Goal: Task Accomplishment & Management: Complete application form

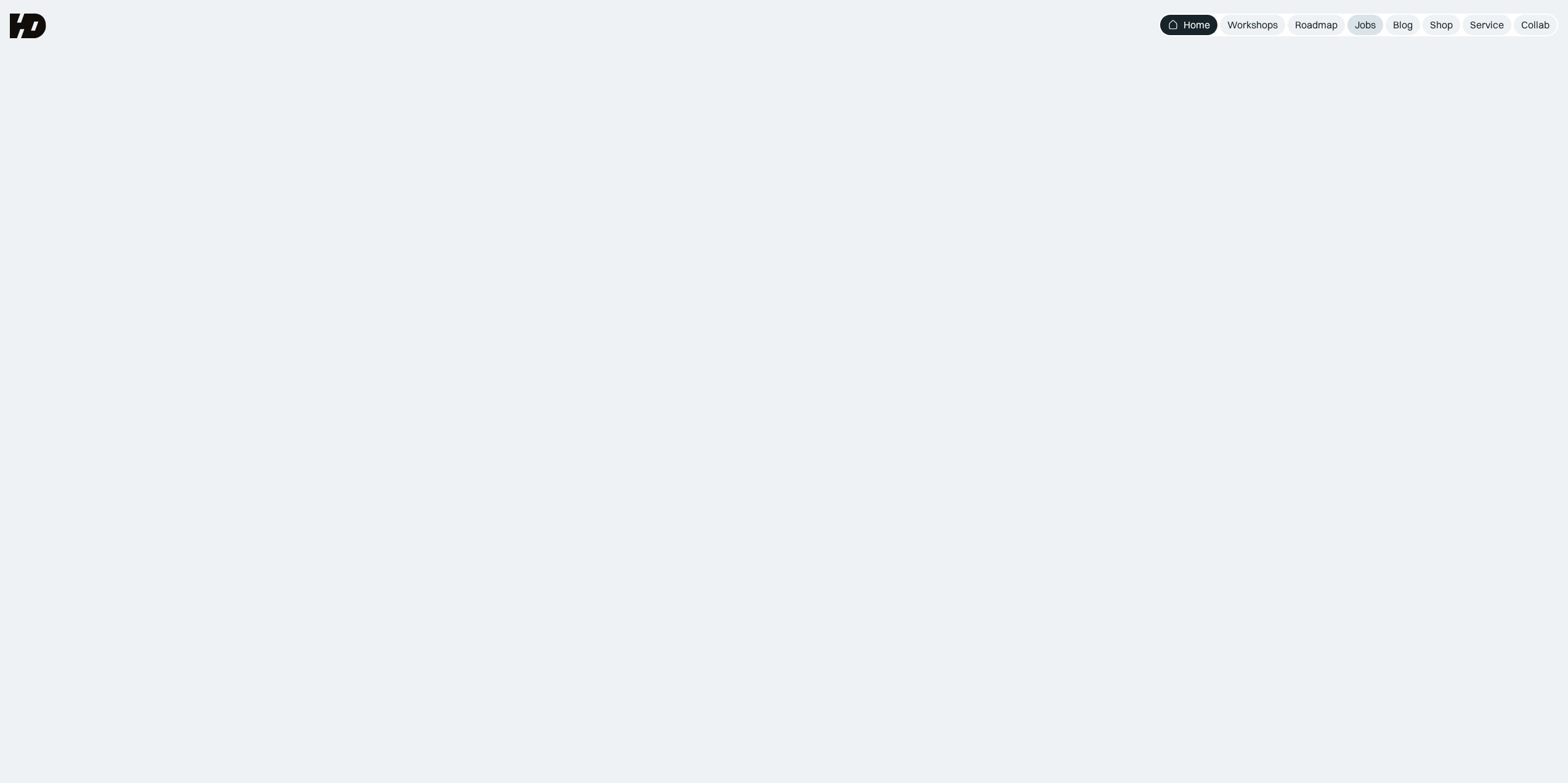
click at [1368, 23] on div "Jobs" at bounding box center [1365, 25] width 21 height 13
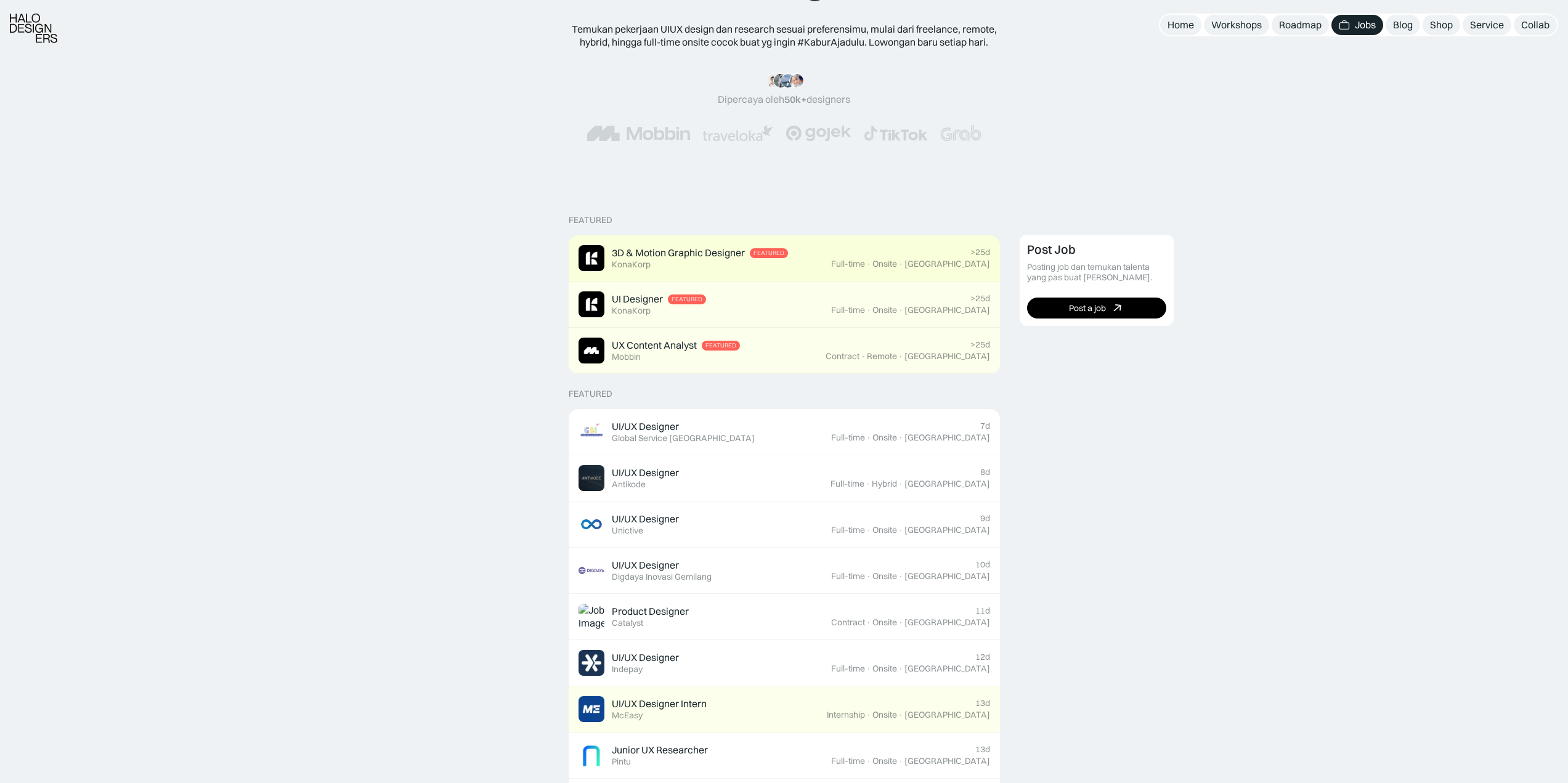
scroll to position [123, 0]
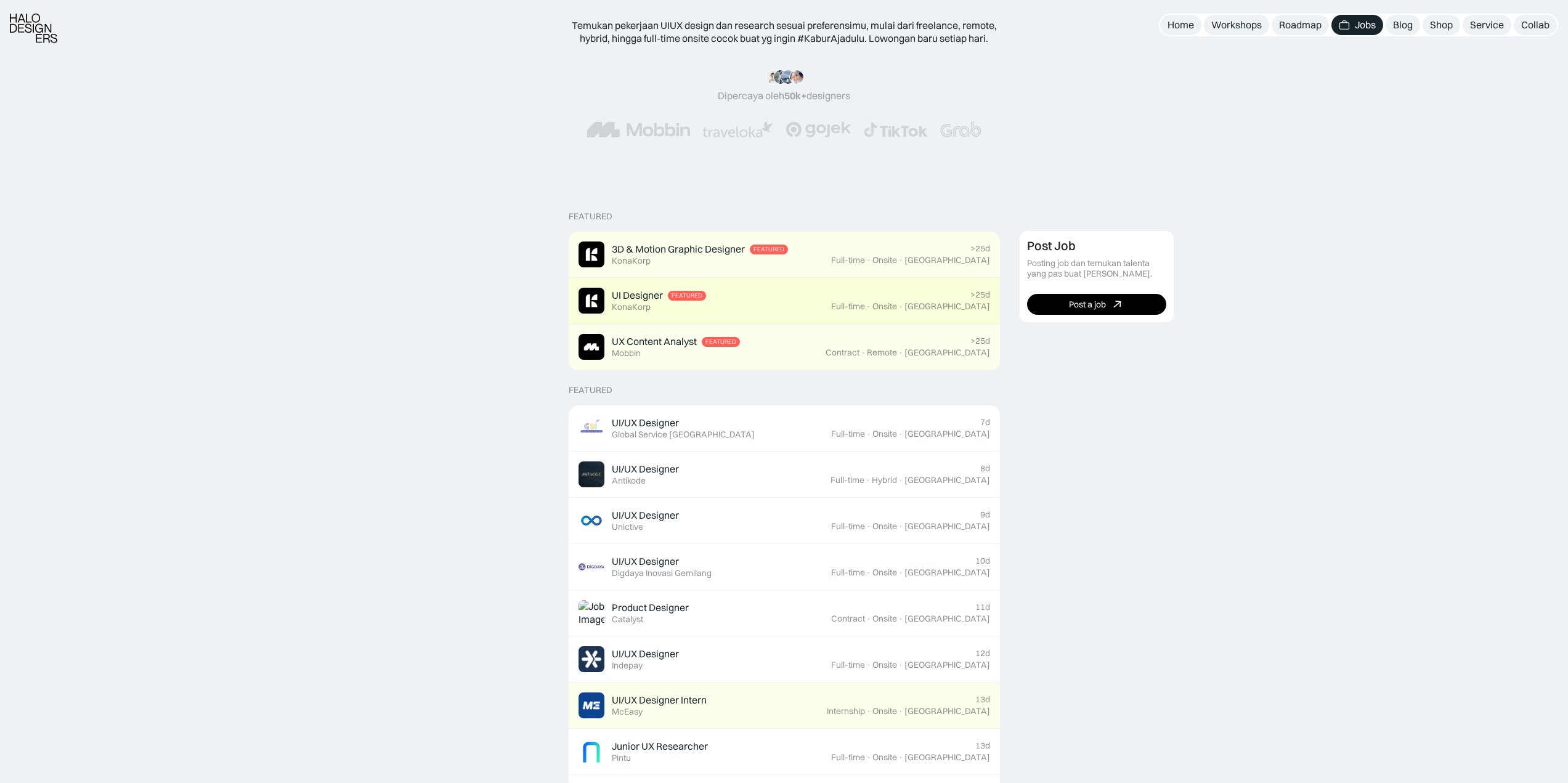
click at [735, 308] on div "UI Designer Featured KonaKorp" at bounding box center [704, 301] width 252 height 26
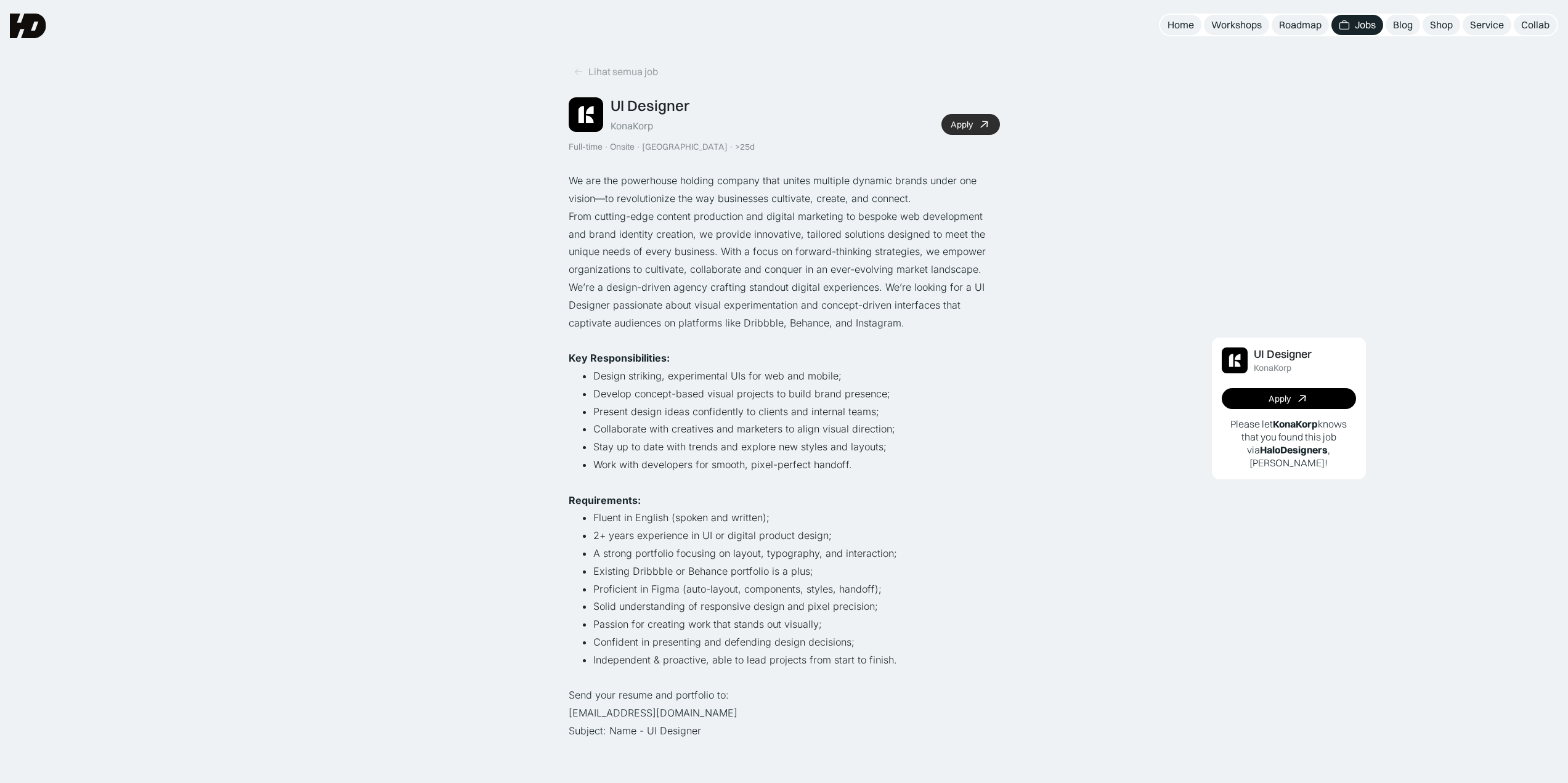
click at [964, 118] on link "Apply" at bounding box center [971, 124] width 59 height 21
click at [986, 118] on icon at bounding box center [984, 124] width 18 height 18
click at [986, 119] on icon at bounding box center [984, 124] width 18 height 18
drag, startPoint x: 579, startPoint y: 54, endPoint x: 581, endPoint y: 67, distance: 13.2
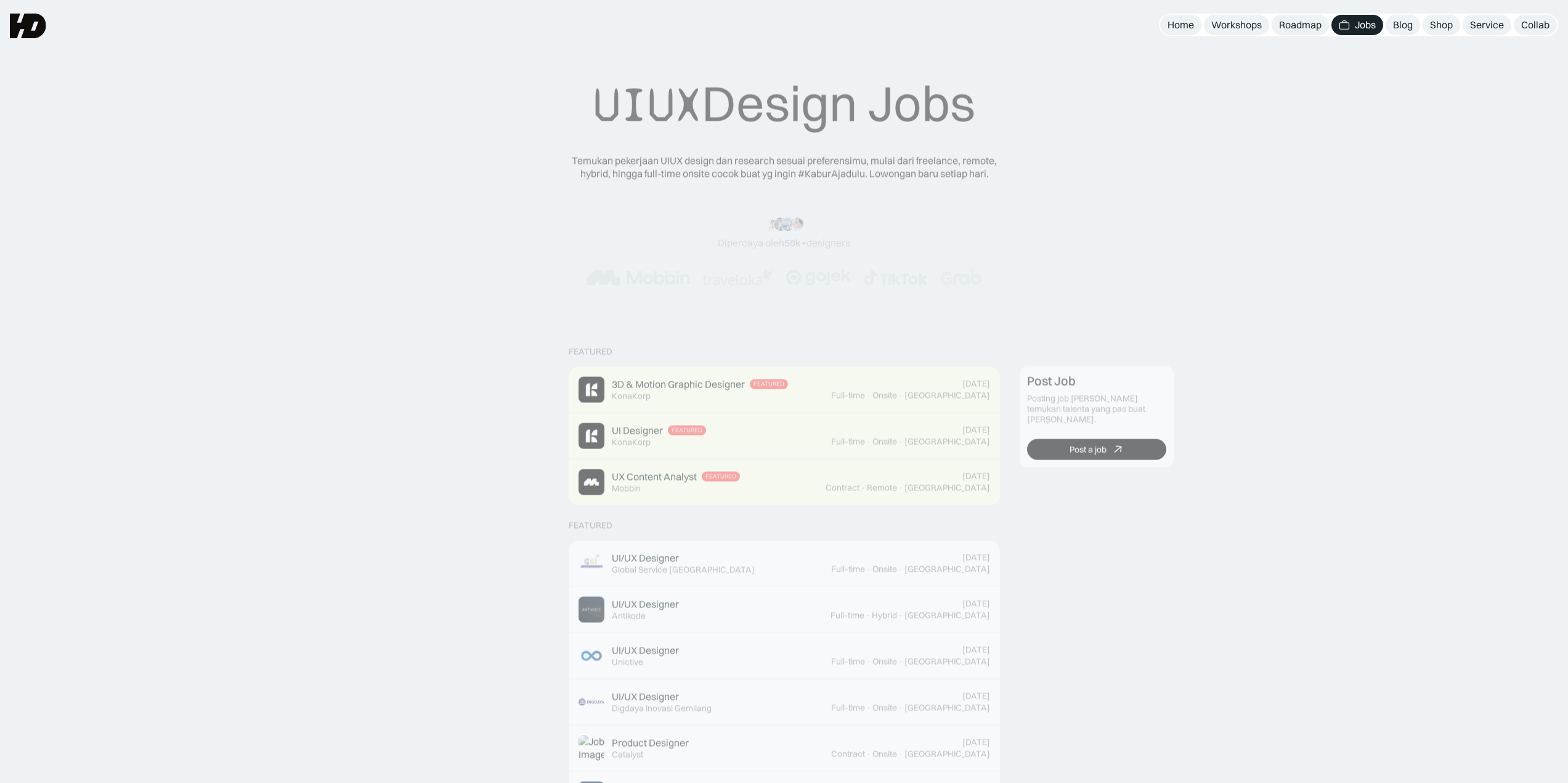
scroll to position [123, 0]
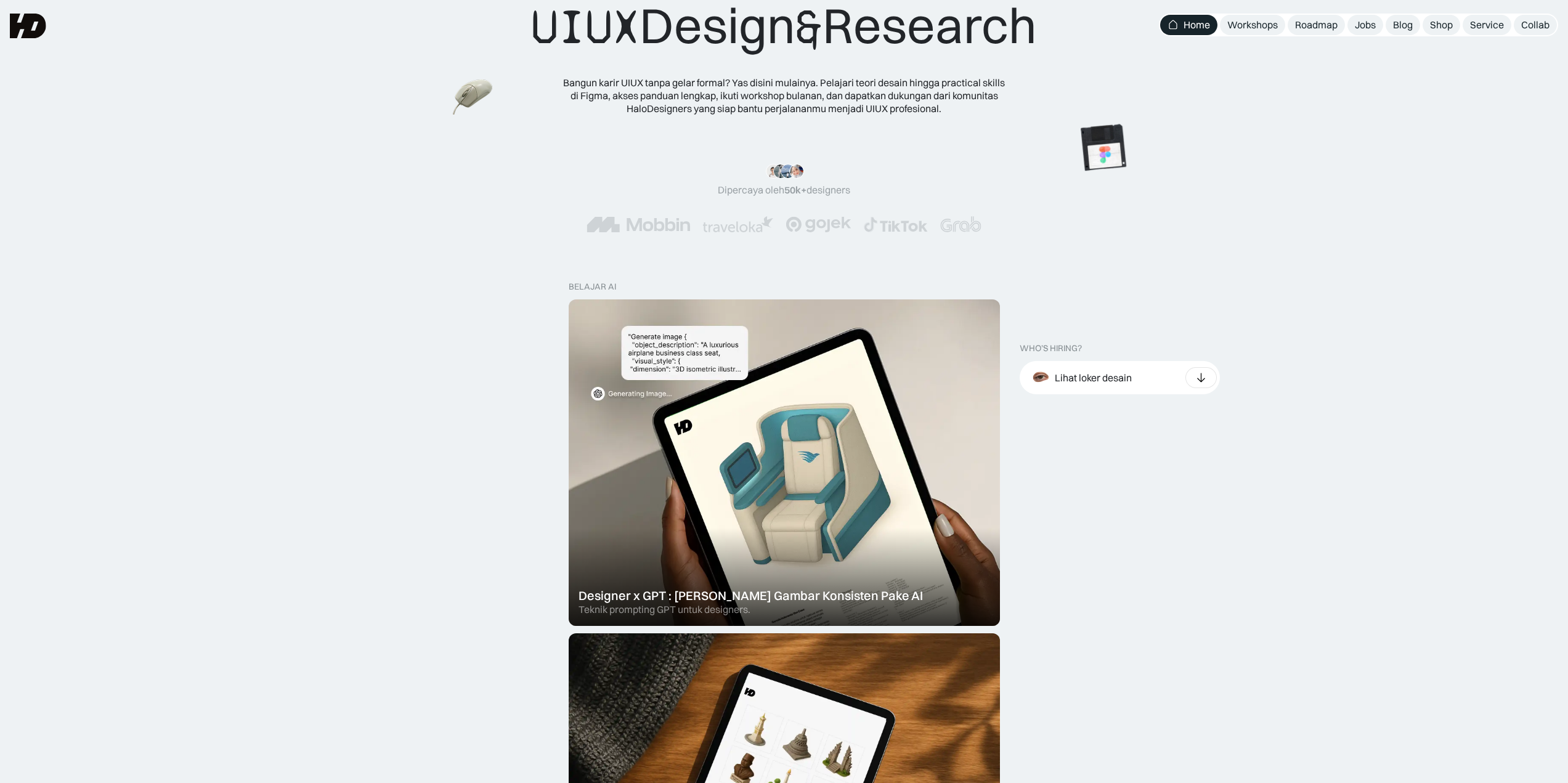
scroll to position [123, 0]
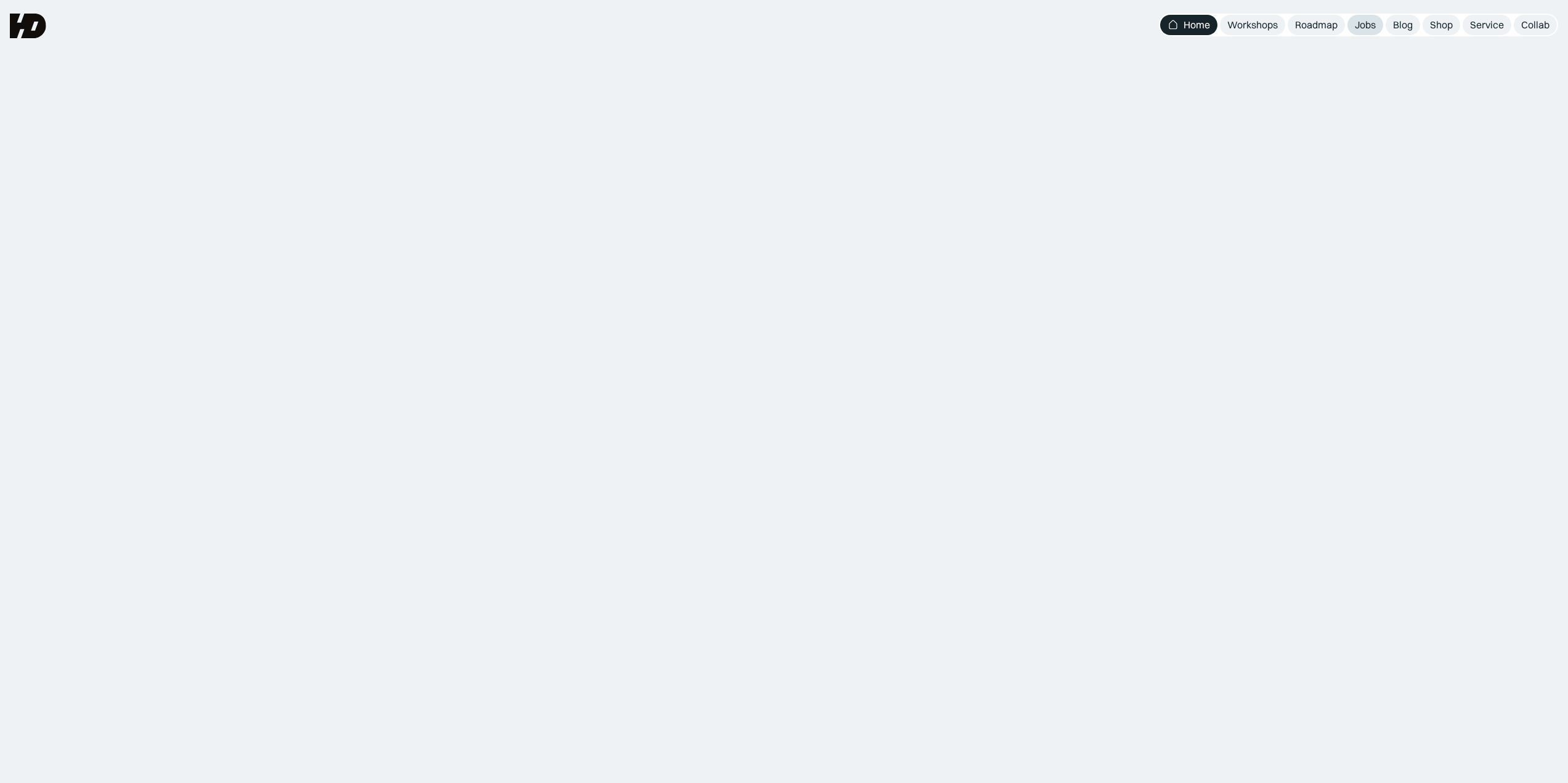
scroll to position [144, 0]
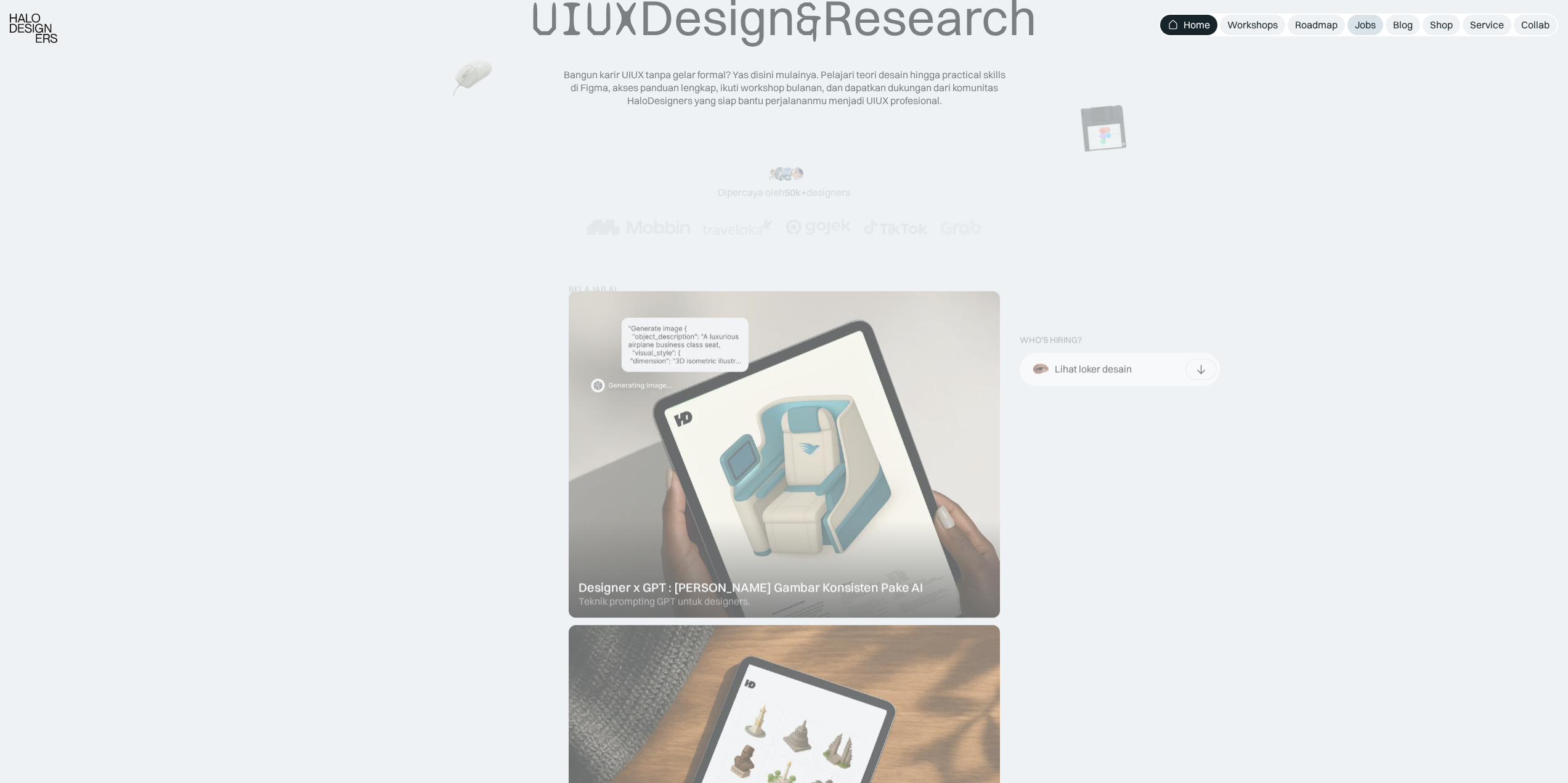
click at [1354, 20] on link "Jobs" at bounding box center [1365, 25] width 35 height 20
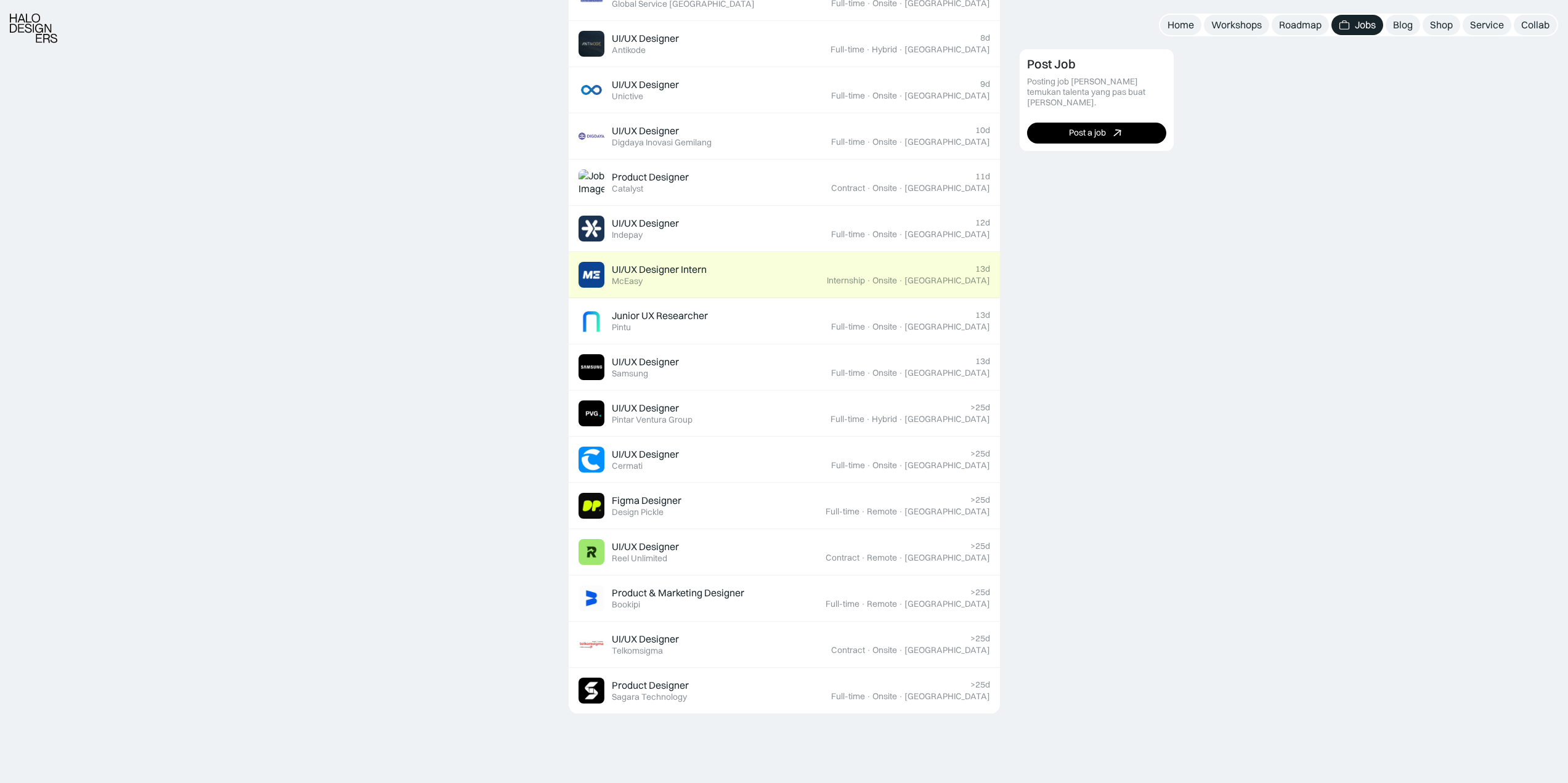
scroll to position [555, 0]
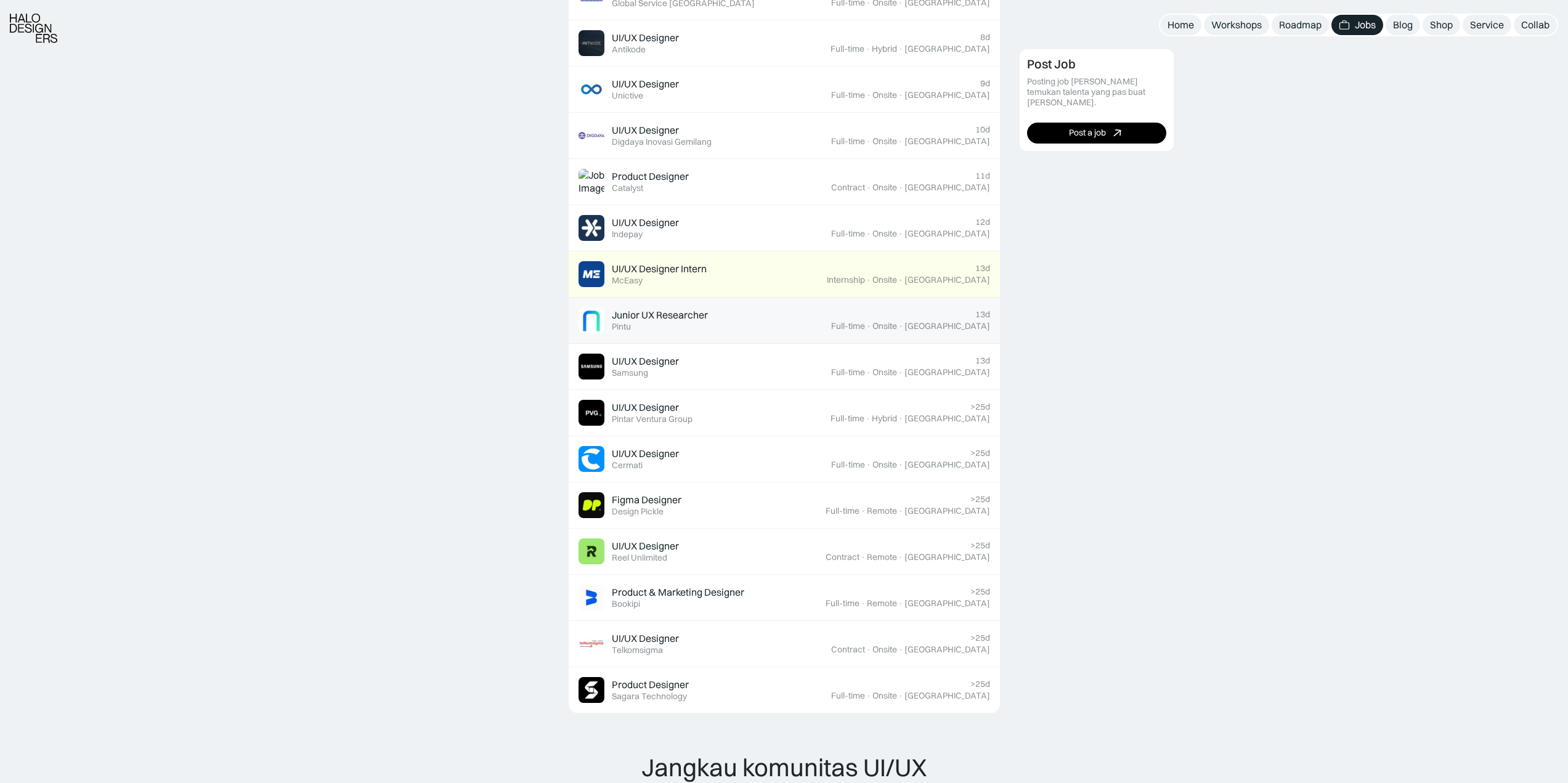
click at [691, 319] on div "Junior UX Researcher" at bounding box center [660, 315] width 96 height 13
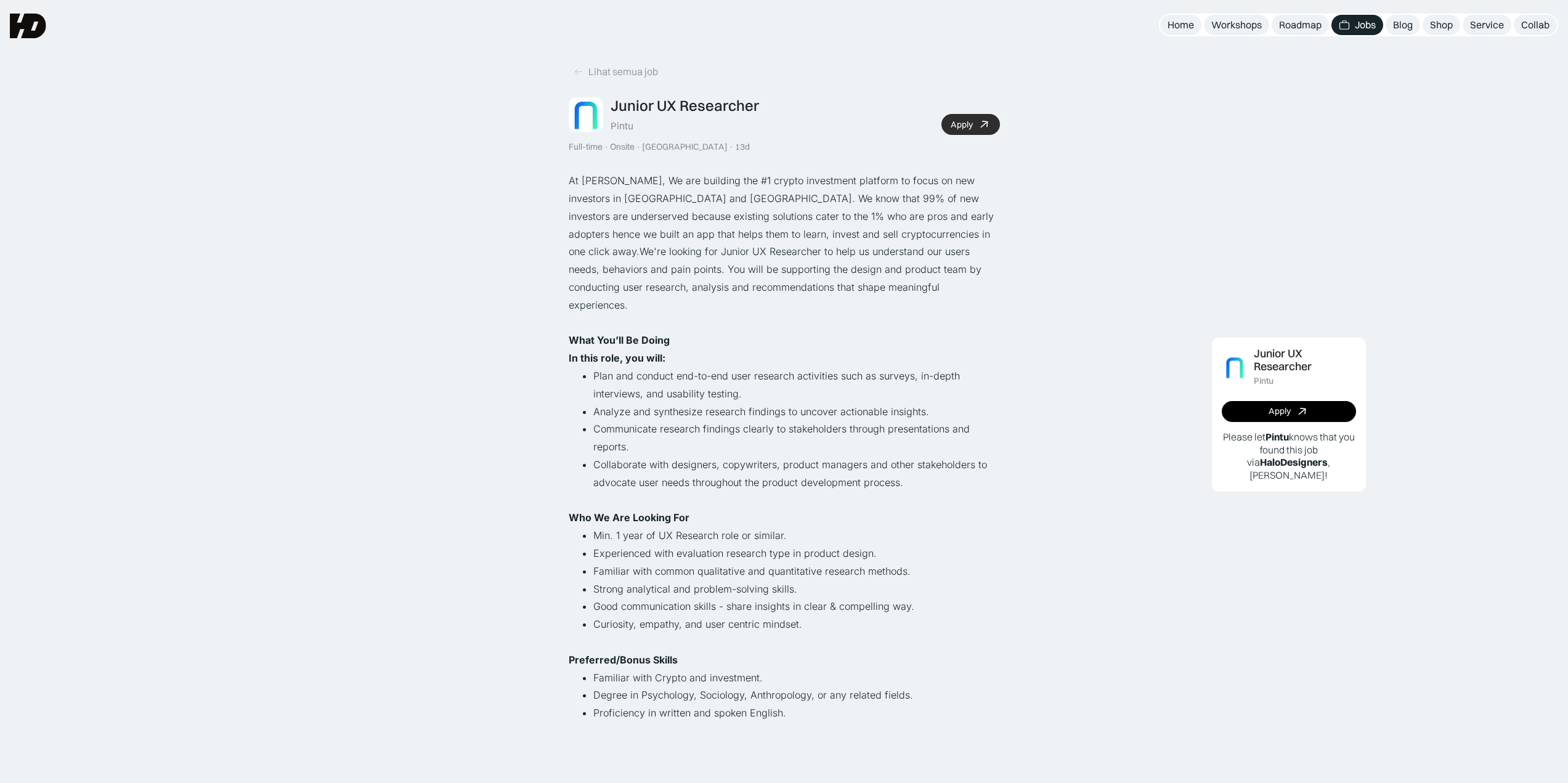
click at [976, 121] on link "Apply" at bounding box center [971, 124] width 59 height 21
drag, startPoint x: 651, startPoint y: 306, endPoint x: 646, endPoint y: 299, distance: 8.6
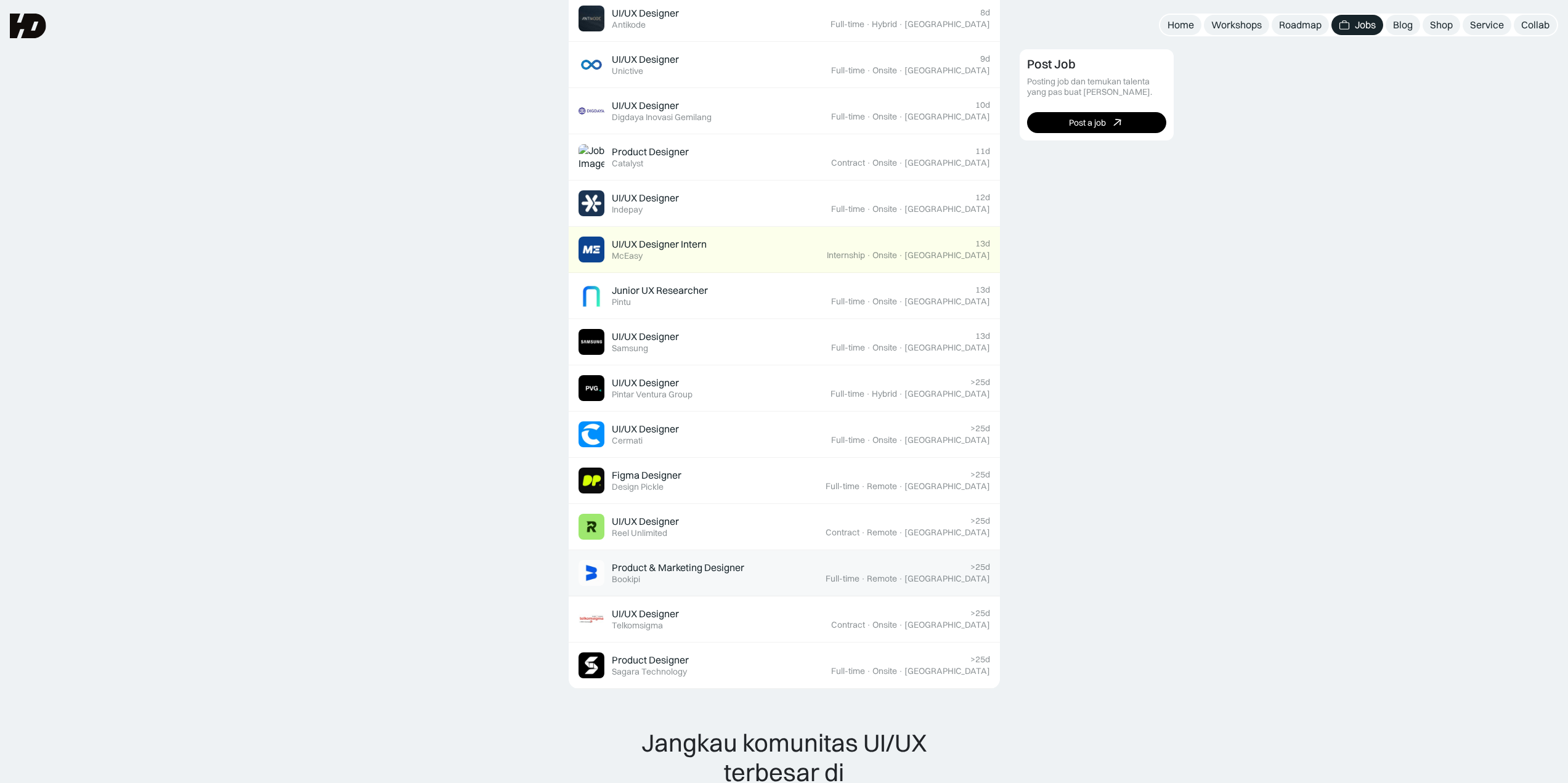
scroll to position [555, 0]
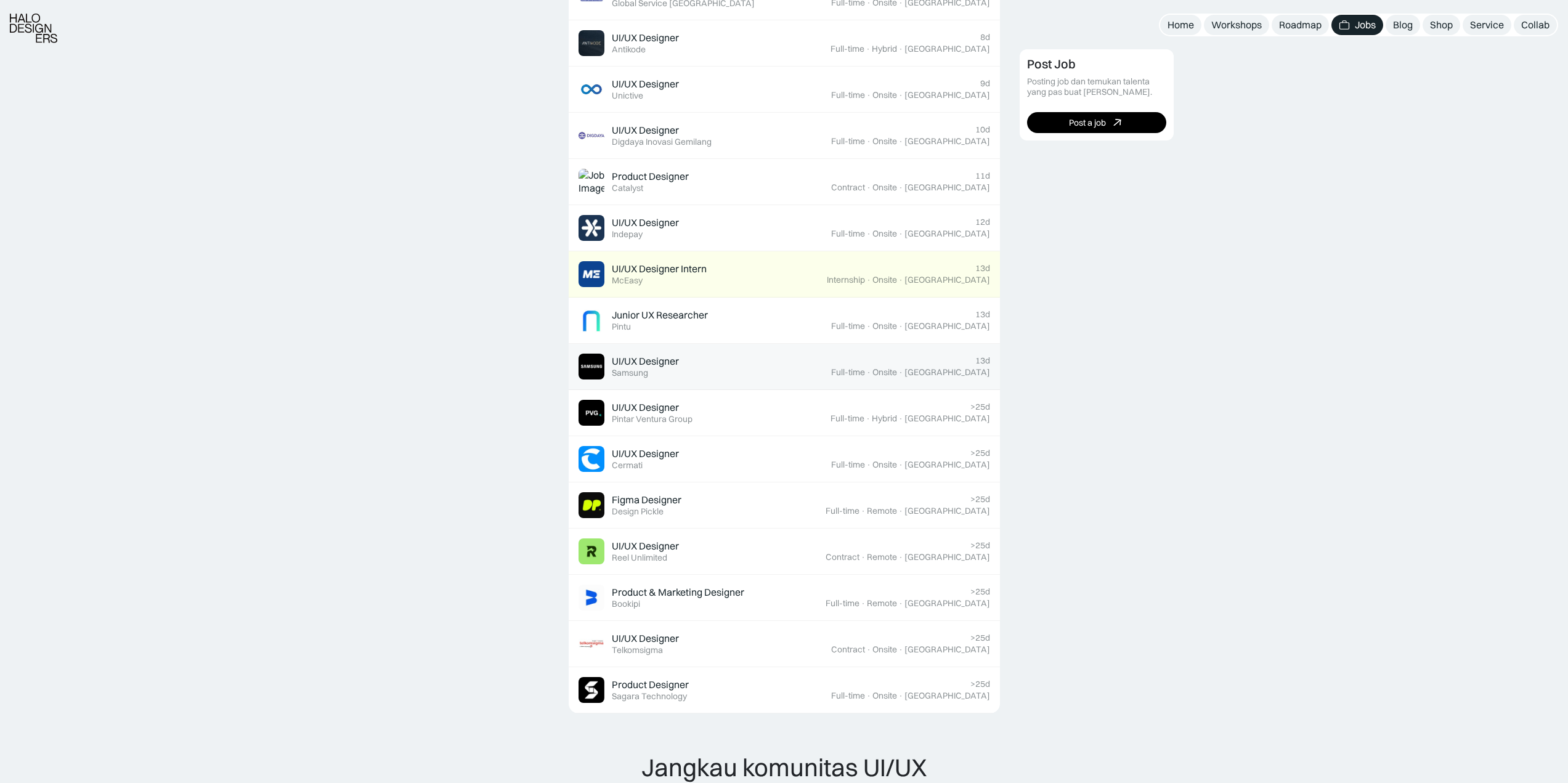
click at [693, 366] on div "UI/UX Designer Featured Samsung" at bounding box center [704, 367] width 252 height 26
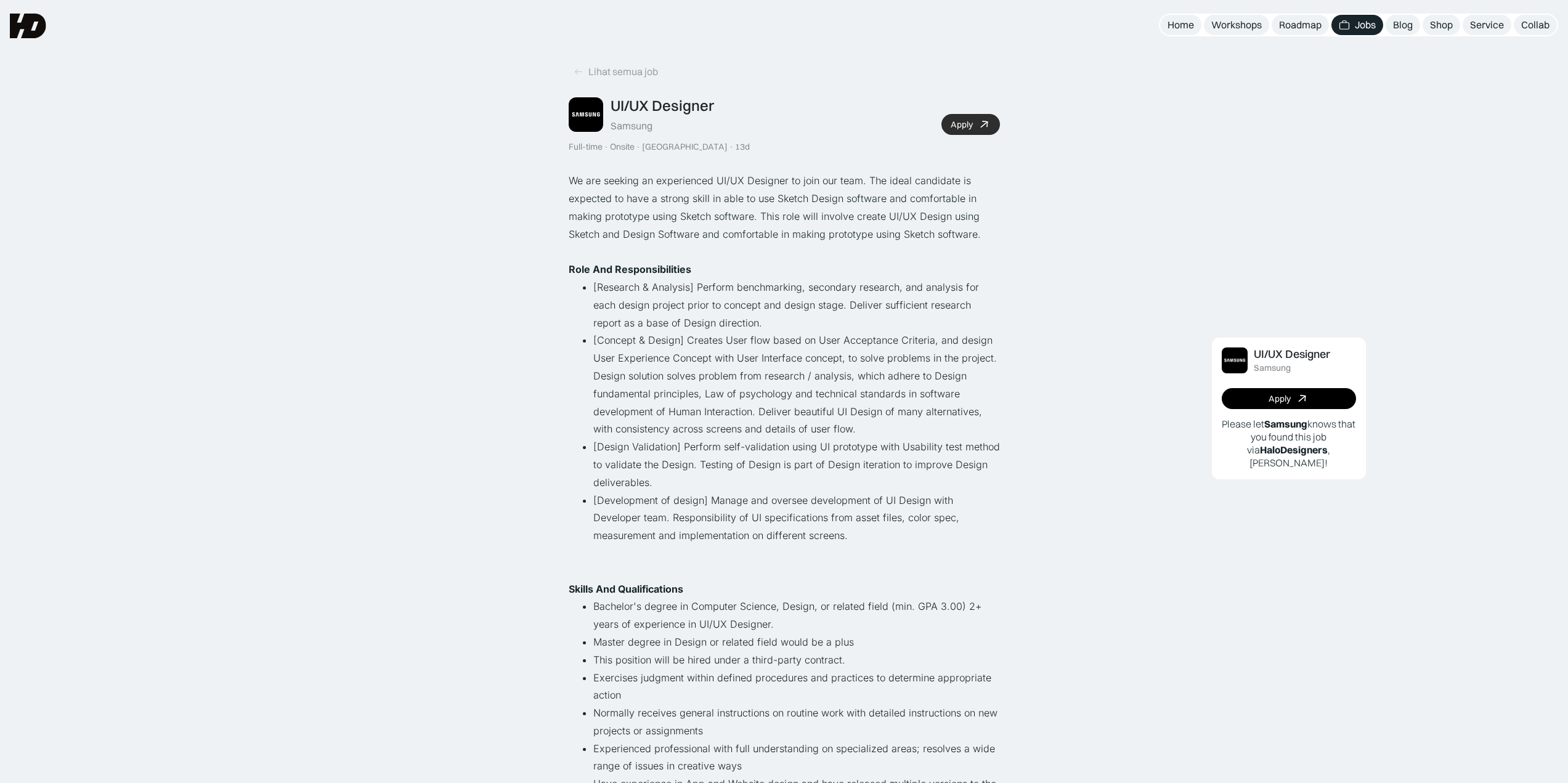
click at [955, 123] on div "Apply" at bounding box center [962, 124] width 22 height 10
drag, startPoint x: 585, startPoint y: 127, endPoint x: 585, endPoint y: 139, distance: 12.0
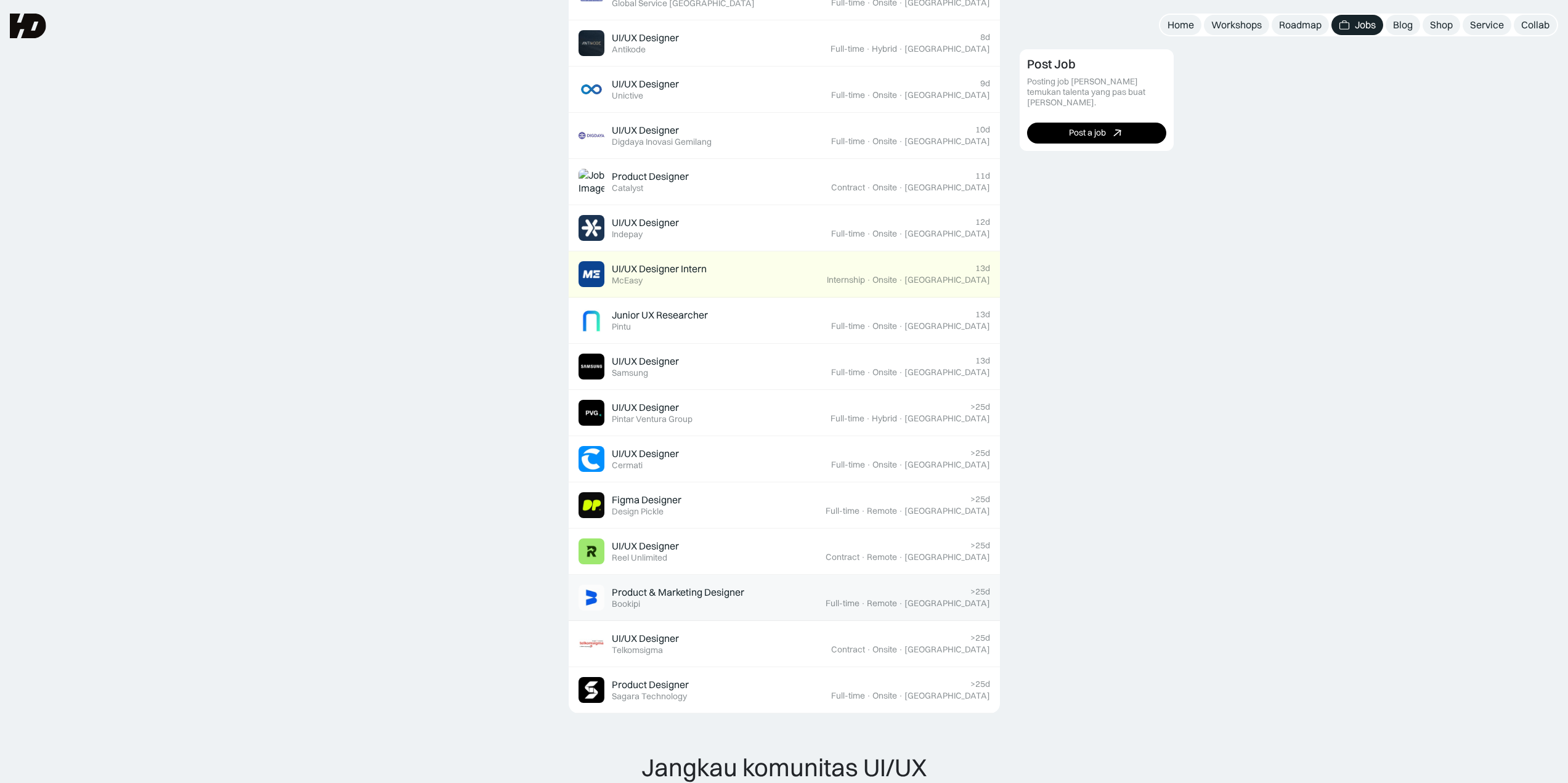
scroll to position [247, 0]
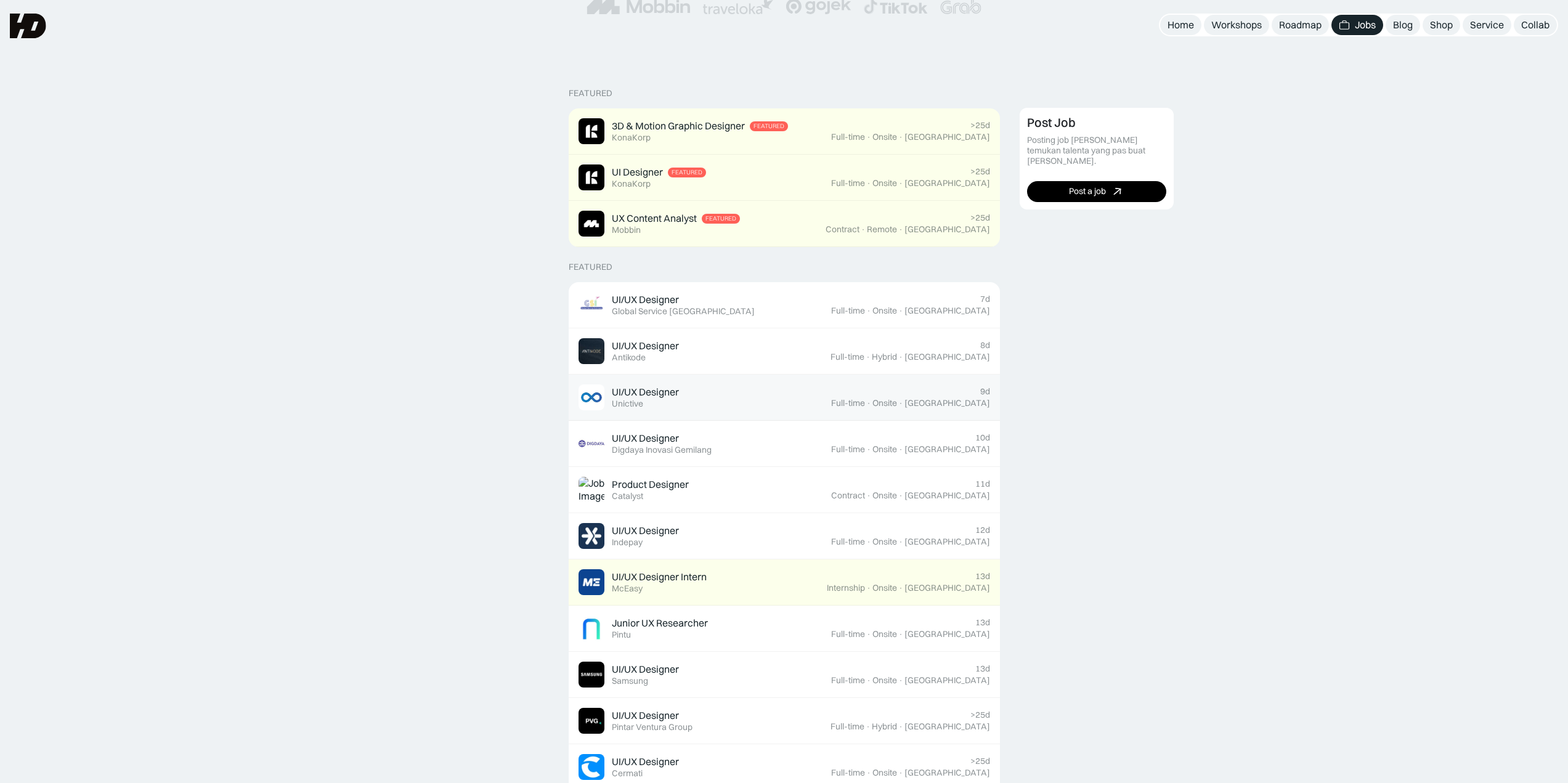
click at [648, 401] on div "UI/UX Designer Featured Unictive" at bounding box center [645, 397] width 67 height 23
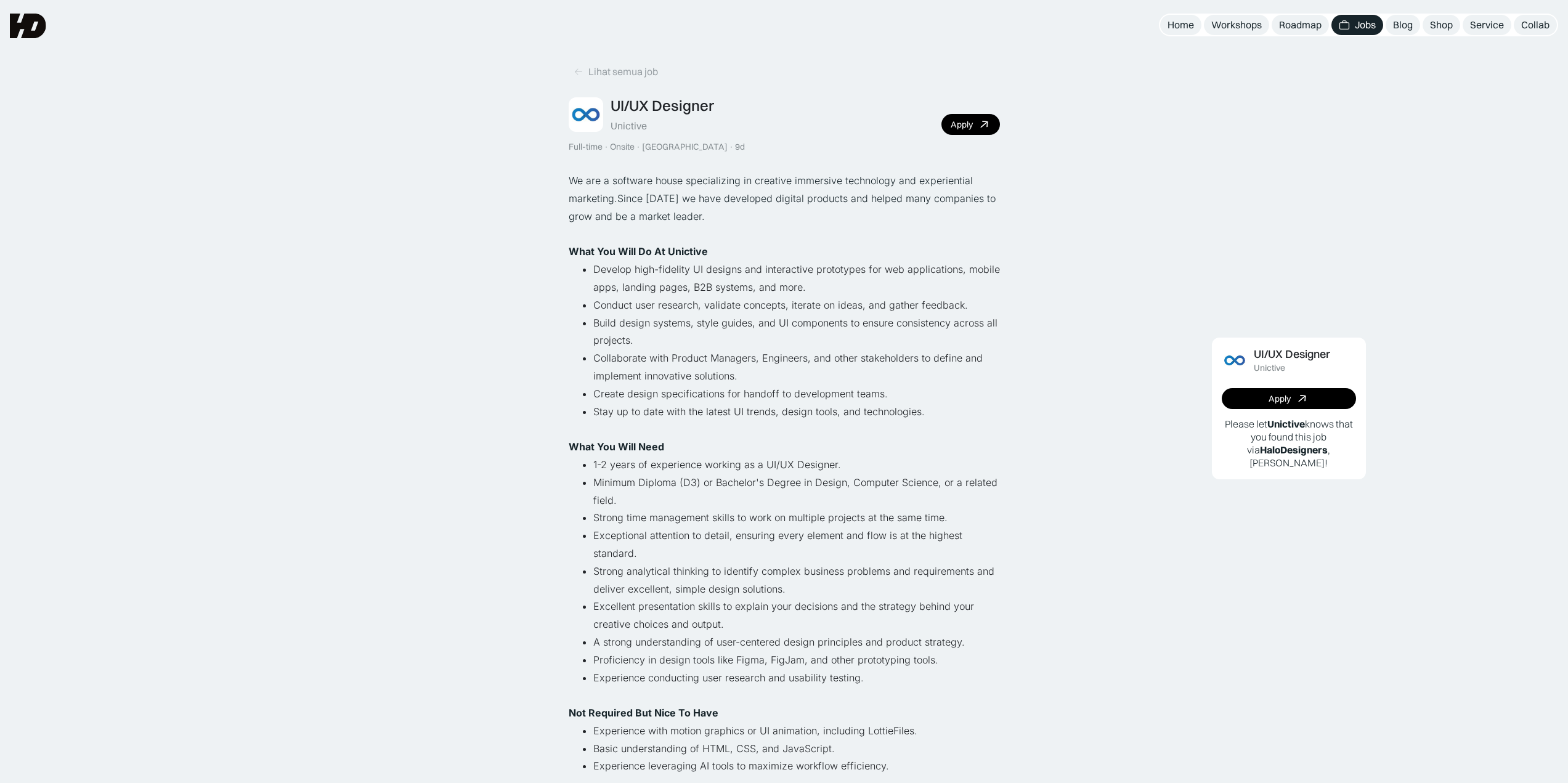
click at [984, 127] on icon at bounding box center [984, 124] width 18 height 18
